Goal: Task Accomplishment & Management: Use online tool/utility

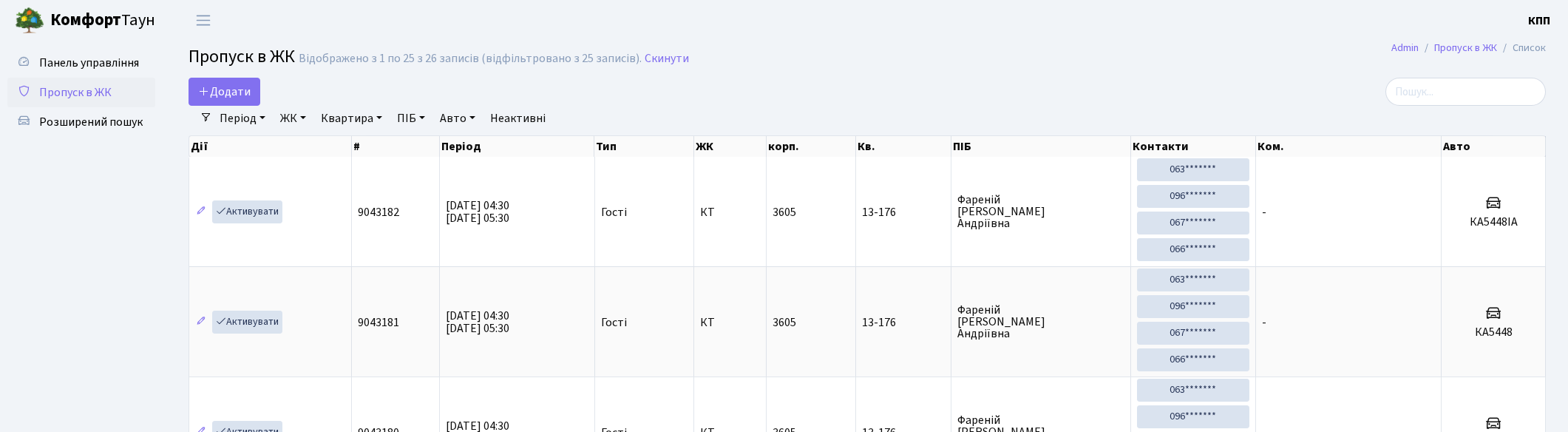
select select "25"
click at [1431, 82] on input "search" at bounding box center [1465, 91] width 160 height 28
click at [1476, 84] on input "search" at bounding box center [1465, 91] width 160 height 28
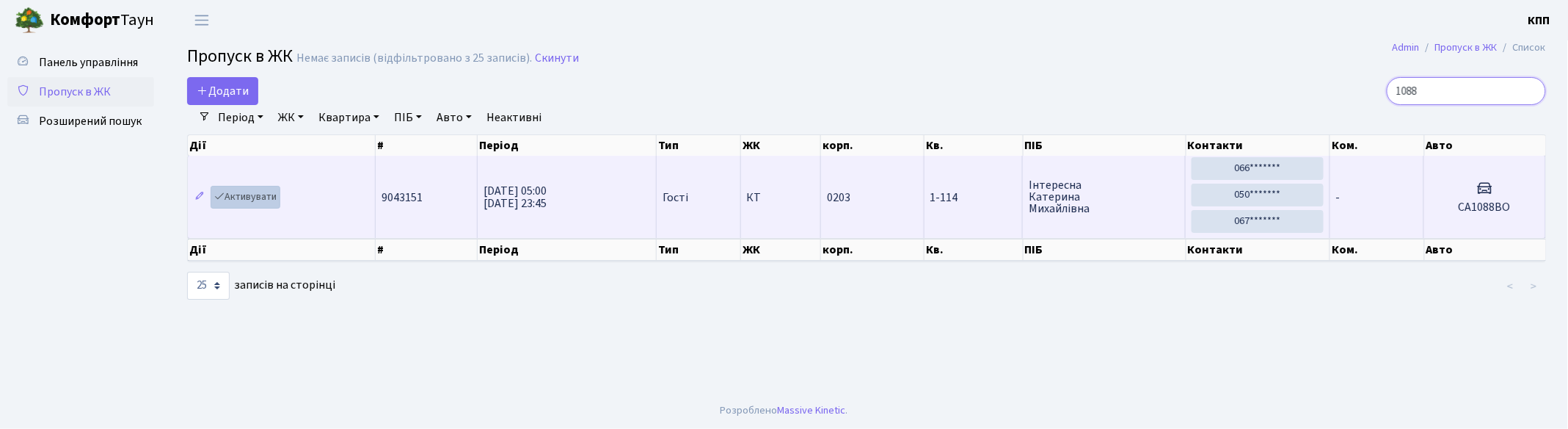
type input "1088"
click at [243, 199] on link "Активувати" at bounding box center [246, 197] width 70 height 23
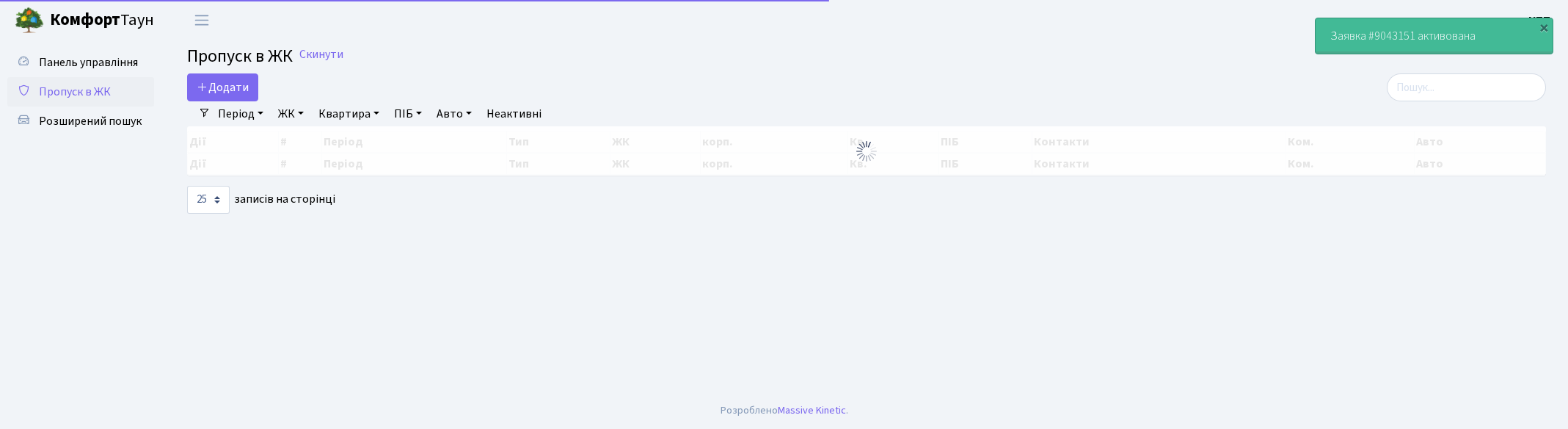
select select "25"
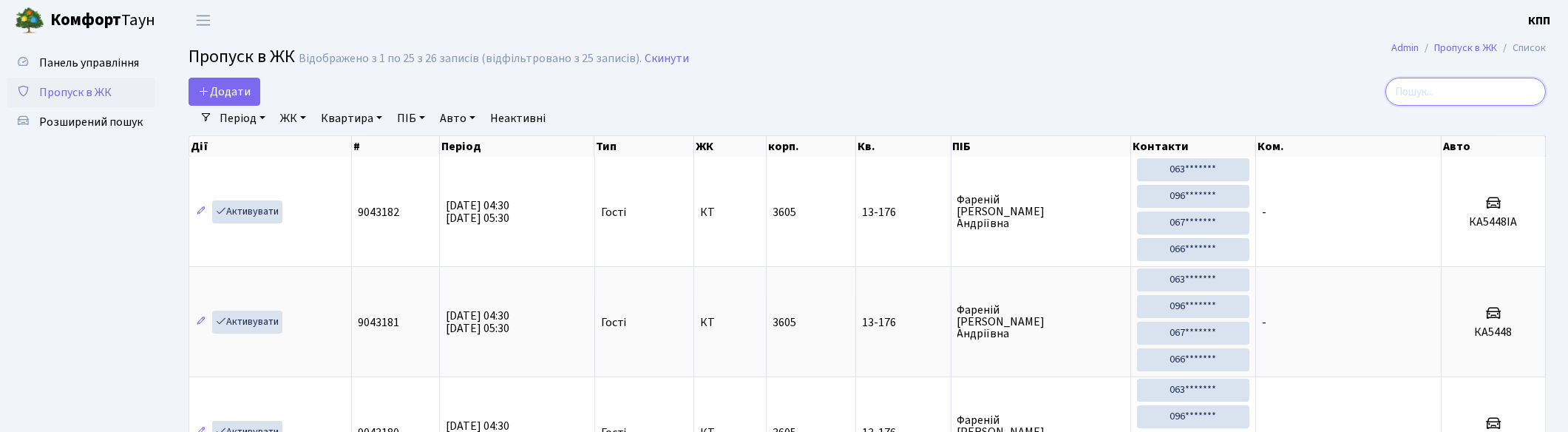
click at [1449, 91] on input "search" at bounding box center [1465, 91] width 160 height 28
